Goal: Information Seeking & Learning: Learn about a topic

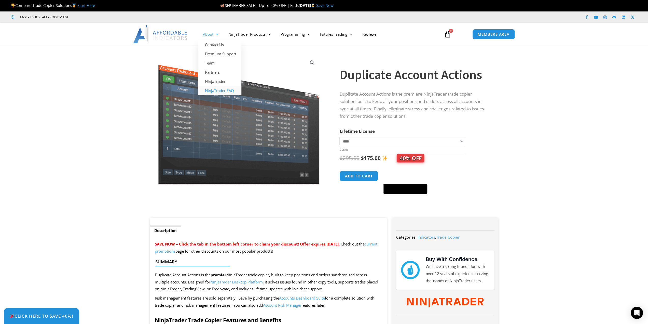
click at [214, 91] on link "NinjaTrader FAQ" at bounding box center [220, 90] width 44 height 9
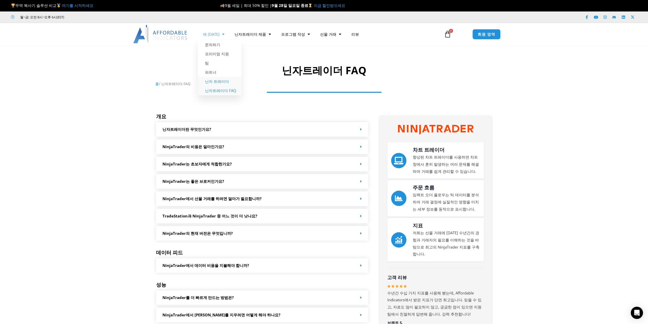
click at [212, 81] on font "닌자 트레이더" at bounding box center [217, 81] width 24 height 5
click at [209, 32] on font "에 대한" at bounding box center [211, 34] width 17 height 5
